Goal: Task Accomplishment & Management: Manage account settings

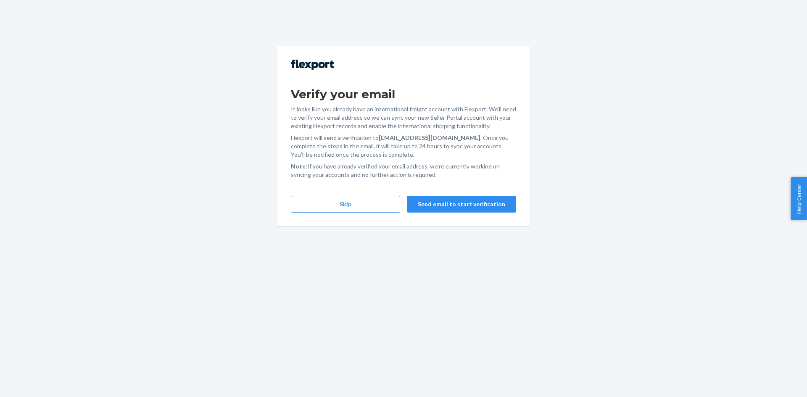
click at [350, 214] on div "Verify your email It looks like you already have an international freight accou…" at bounding box center [404, 136] width 252 height 180
click at [349, 210] on button "Skip" at bounding box center [345, 204] width 109 height 17
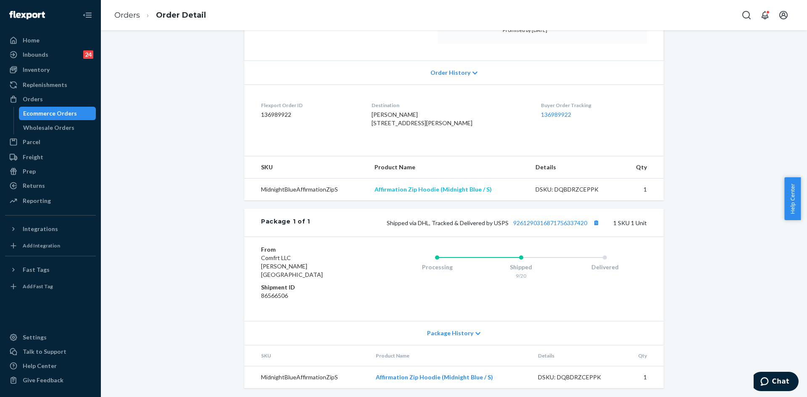
scroll to position [160, 0]
click at [568, 225] on link "9261290316871756337420" at bounding box center [550, 221] width 74 height 7
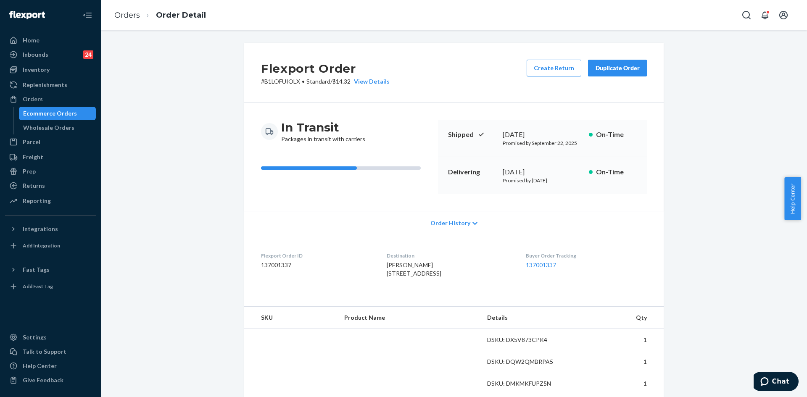
scroll to position [168, 0]
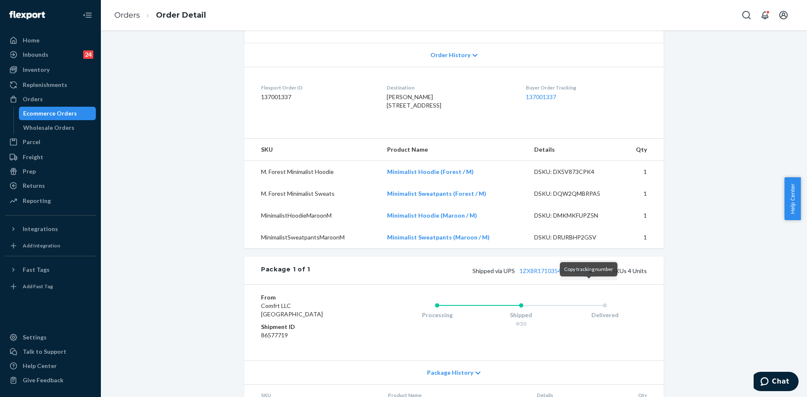
click at [585, 276] on button "Copy tracking number" at bounding box center [590, 270] width 11 height 11
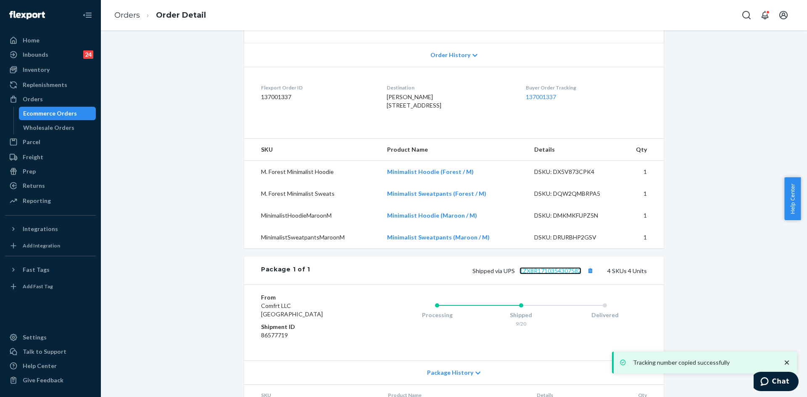
click at [559, 275] on link "1ZX8R1710354307582" at bounding box center [551, 270] width 62 height 7
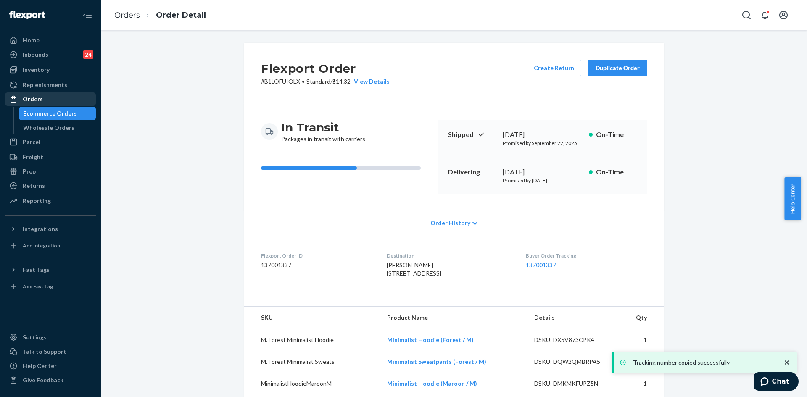
click at [38, 101] on div "Orders" at bounding box center [33, 99] width 20 height 8
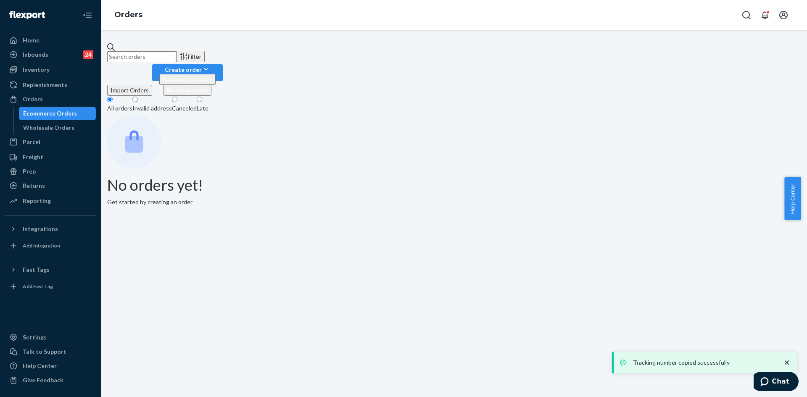
click at [151, 51] on input "text" at bounding box center [141, 56] width 69 height 11
paste input "255002881"
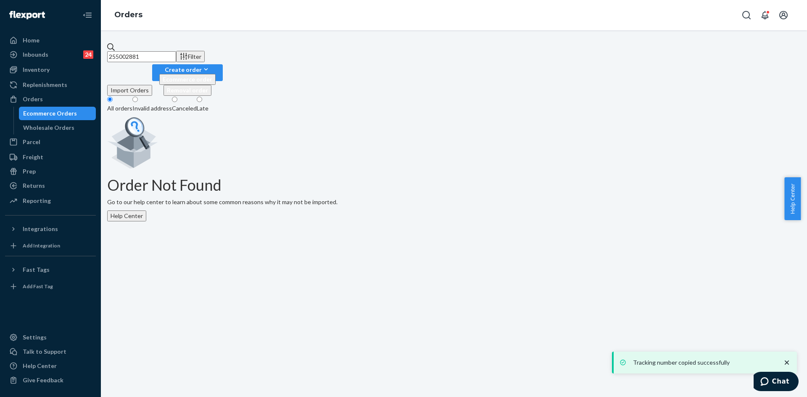
type input "255002881"
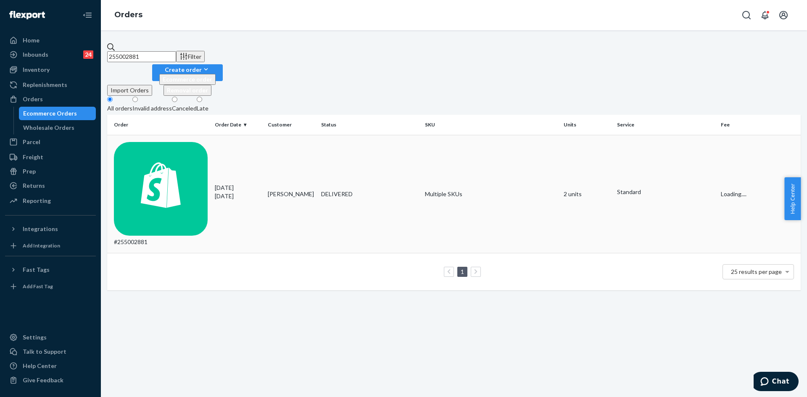
click at [185, 142] on div "#255002881" at bounding box center [161, 194] width 94 height 105
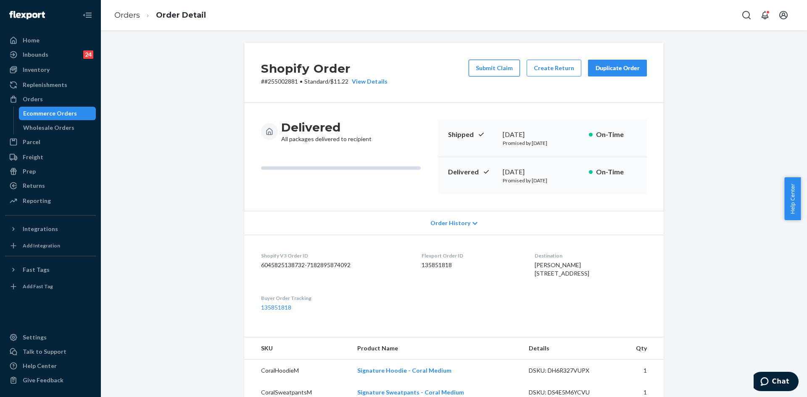
click at [484, 75] on button "Submit Claim" at bounding box center [494, 68] width 51 height 17
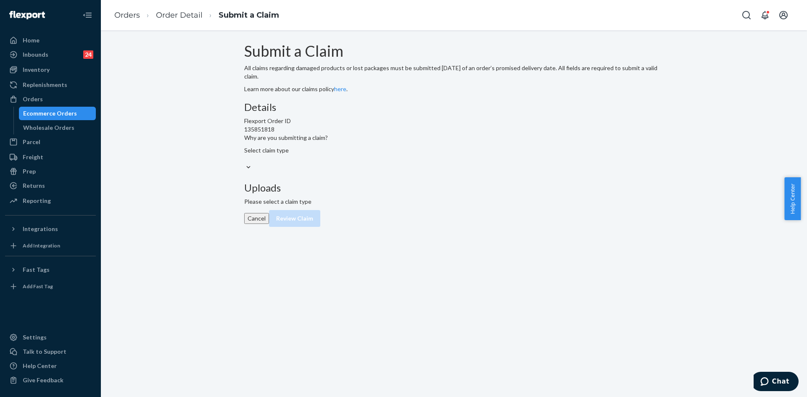
click at [328, 142] on p "Why are you submitting a claim?" at bounding box center [286, 138] width 84 height 8
click at [245, 163] on input "Why are you submitting a claim? Select claim type" at bounding box center [244, 159] width 1 height 8
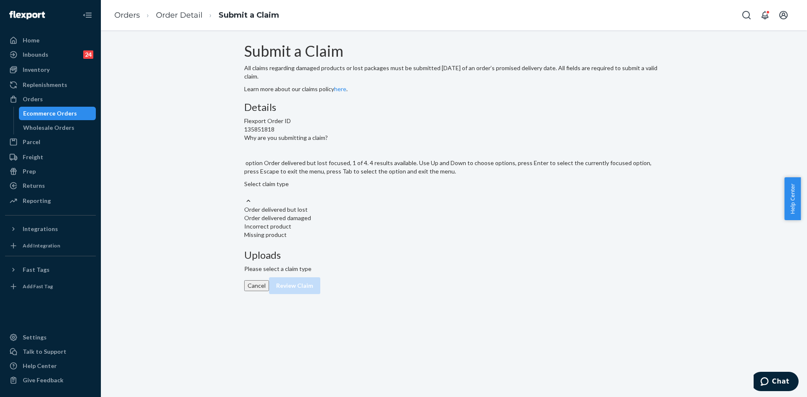
click at [397, 197] on div "Select claim type" at bounding box center [454, 188] width 420 height 17
click at [245, 197] on input "Why are you submitting a claim? option Order delivered but lost focused, 1 of 4…" at bounding box center [244, 192] width 1 height 8
click at [370, 214] on div "Order delivered but lost" at bounding box center [454, 210] width 420 height 8
click at [245, 197] on input "Why are you submitting a claim? option Order delivered but lost focused, 1 of 4…" at bounding box center [244, 192] width 1 height 8
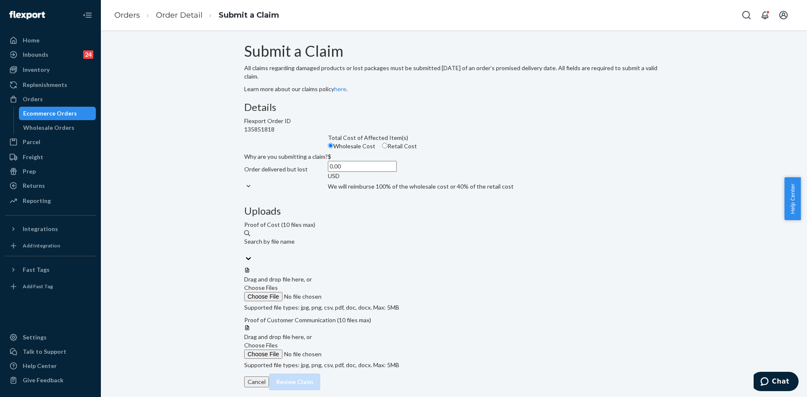
click at [338, 172] on input "0.00" at bounding box center [362, 166] width 69 height 11
click at [278, 284] on span "Choose Files" at bounding box center [261, 287] width 34 height 7
click at [359, 292] on input "Choose Files" at bounding box center [301, 296] width 114 height 9
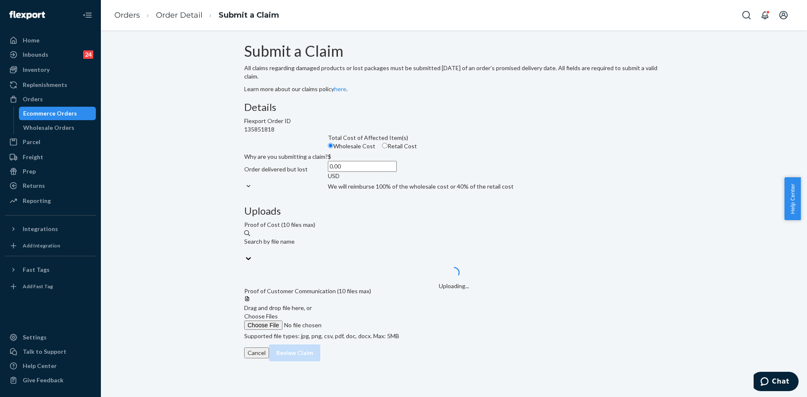
click at [340, 172] on input "0.00" at bounding box center [362, 166] width 69 height 11
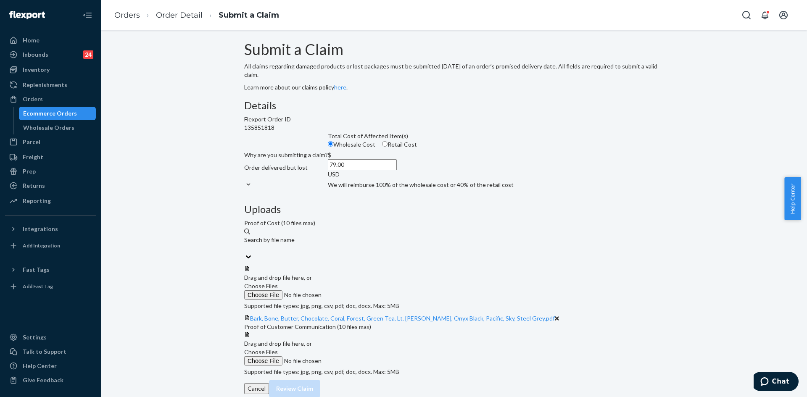
scroll to position [75, 0]
type input "79.00"
click at [359, 348] on label "Choose Files" at bounding box center [301, 357] width 114 height 18
click at [359, 357] on input "Choose Files" at bounding box center [301, 361] width 114 height 9
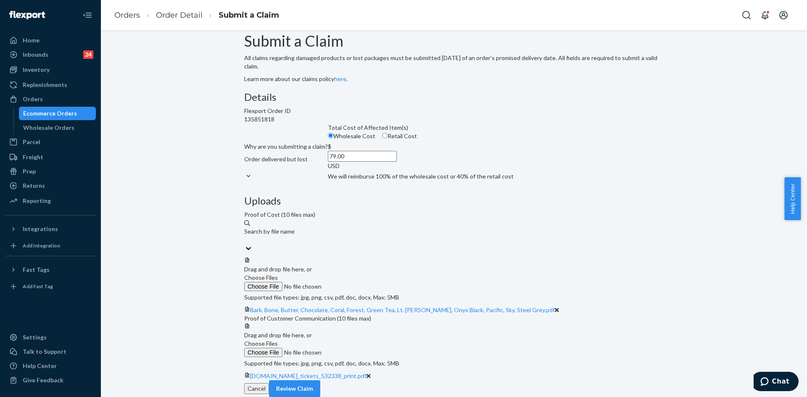
scroll to position [108, 0]
click at [320, 381] on button "Review Claim" at bounding box center [294, 389] width 51 height 17
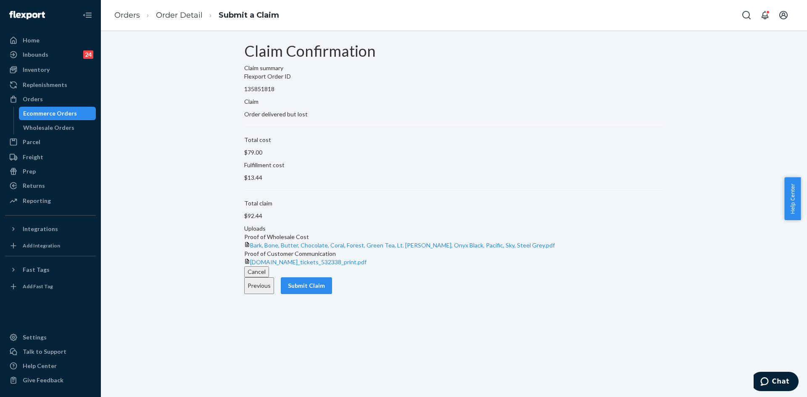
scroll to position [0, 0]
click at [332, 294] on button "Submit Claim" at bounding box center [306, 286] width 51 height 17
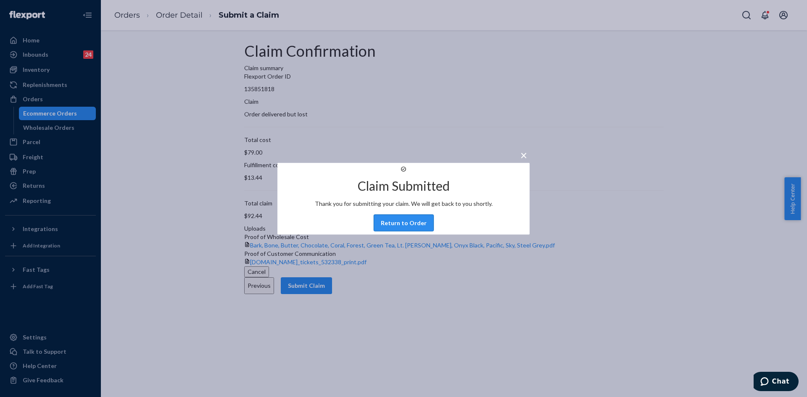
click at [394, 231] on button "Return to Order" at bounding box center [404, 222] width 60 height 17
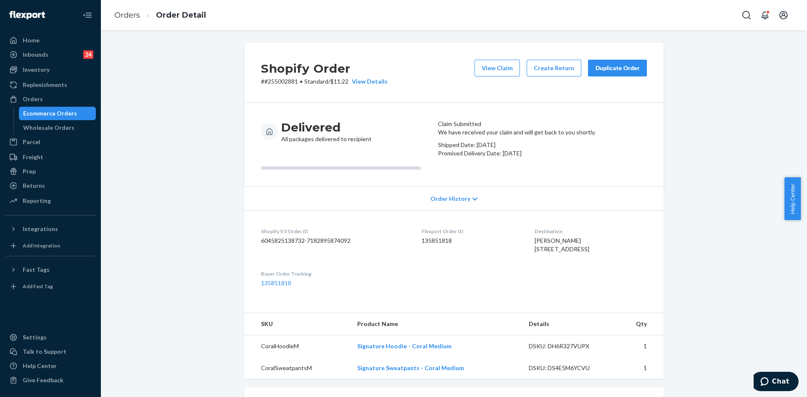
click at [623, 65] on div "Duplicate Order" at bounding box center [617, 68] width 45 height 8
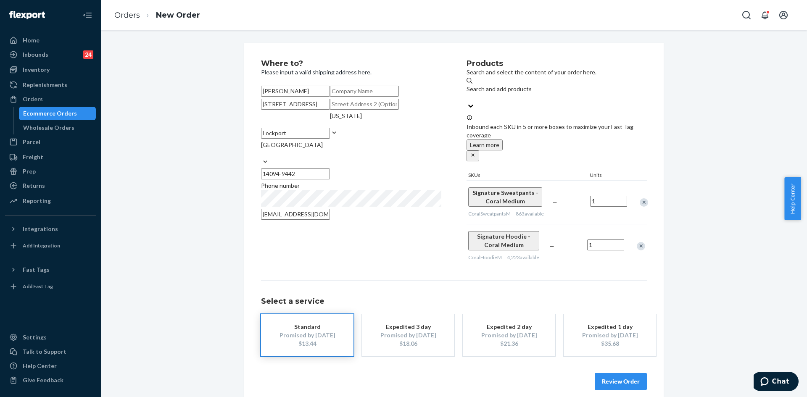
click at [304, 110] on input "5578 Ridge Rd" at bounding box center [295, 104] width 69 height 11
paste input "Lockport,NY 14094"
type input "5578 Ridge Rd Lockport,NY 14094"
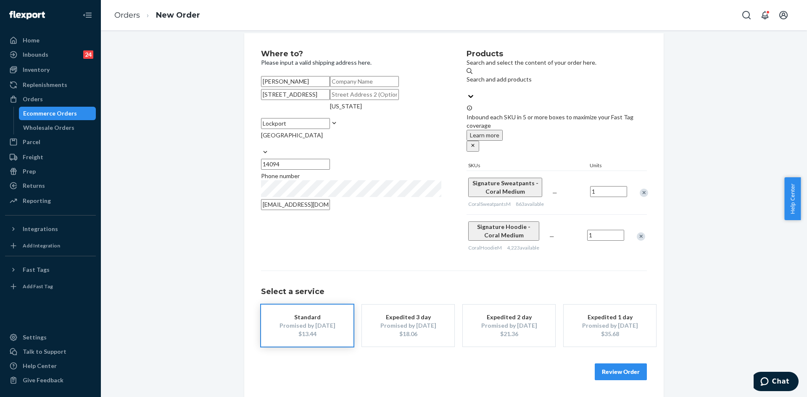
scroll to position [28, 0]
click at [618, 365] on button "Review Order" at bounding box center [621, 372] width 52 height 17
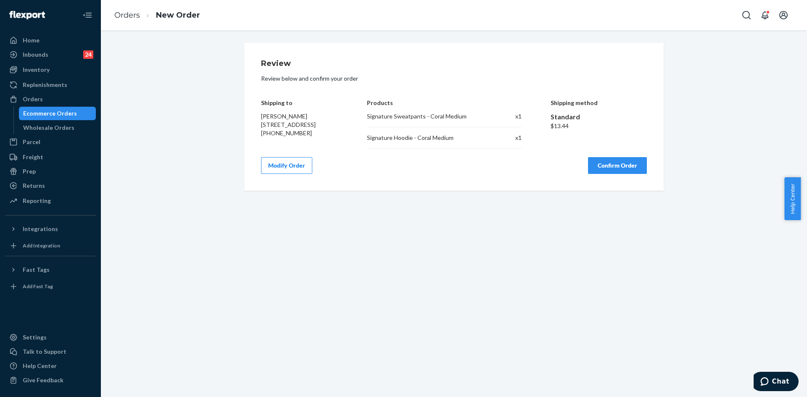
scroll to position [0, 0]
click at [615, 172] on button "Confirm Order" at bounding box center [617, 165] width 59 height 17
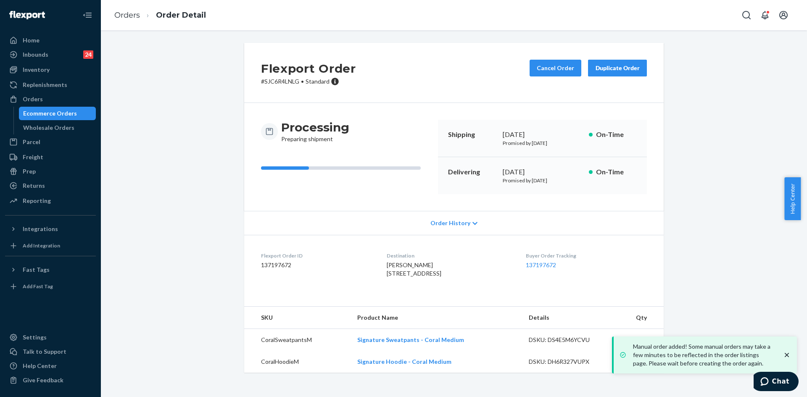
scroll to position [3, 0]
click at [787, 351] on div "Manual order added! Some manual orders may take a few minutes to be reflected i…" at bounding box center [706, 355] width 172 height 25
click at [783, 353] on icon "close toast" at bounding box center [787, 355] width 8 height 8
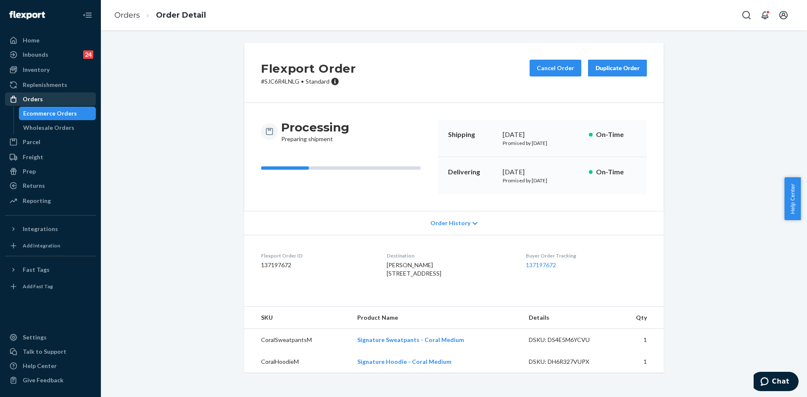
click at [28, 98] on div "Orders" at bounding box center [33, 99] width 20 height 8
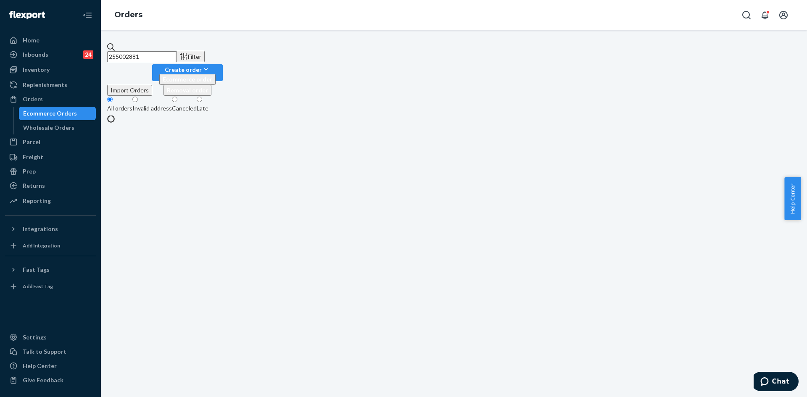
click at [139, 51] on input "255002881" at bounding box center [141, 56] width 69 height 11
paste input "21003"
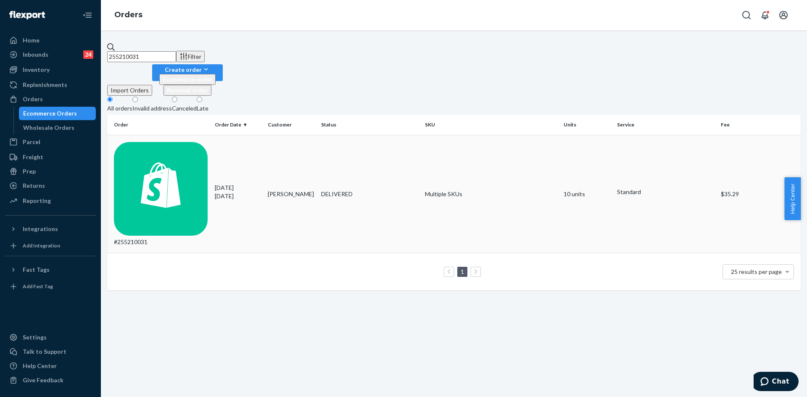
type input "255210031"
click at [405, 136] on td "DELIVERED" at bounding box center [370, 194] width 104 height 119
